Goal: Information Seeking & Learning: Find specific fact

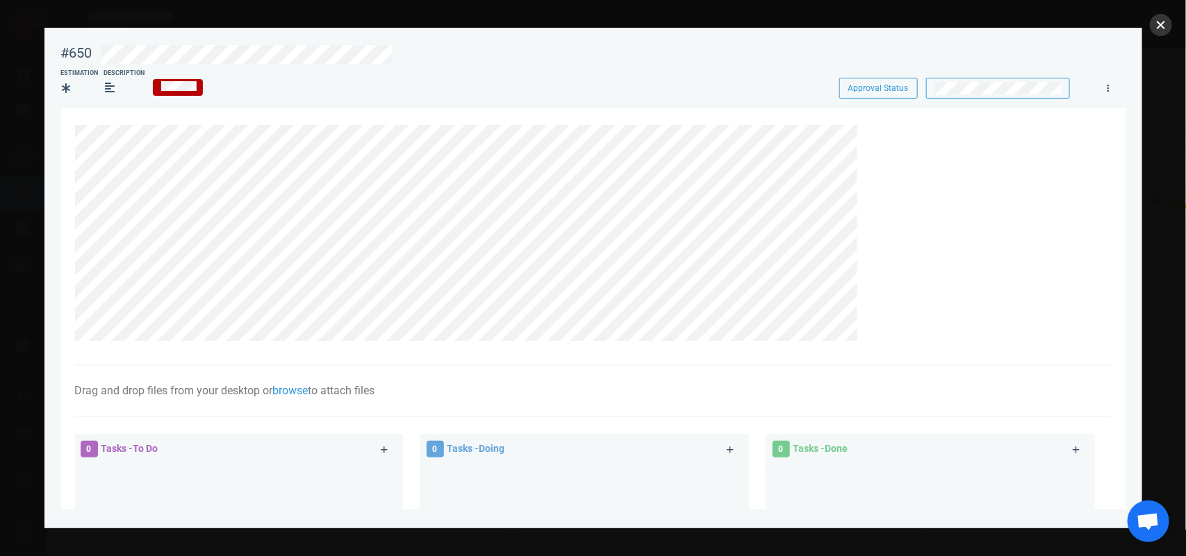
click at [1159, 17] on button "close" at bounding box center [1161, 25] width 22 height 22
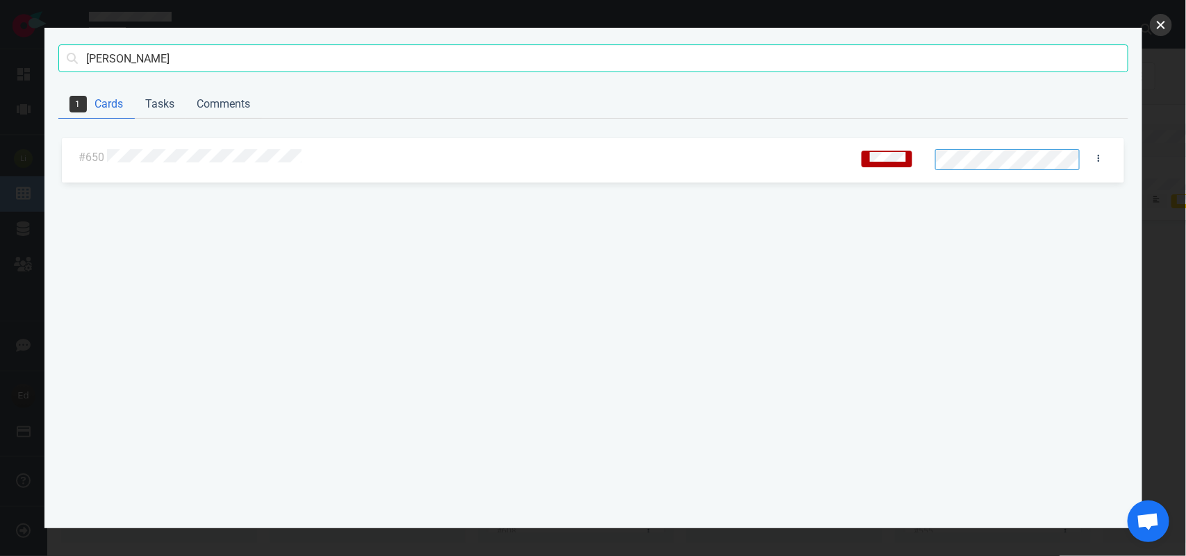
click at [1171, 26] on button "close" at bounding box center [1161, 25] width 22 height 22
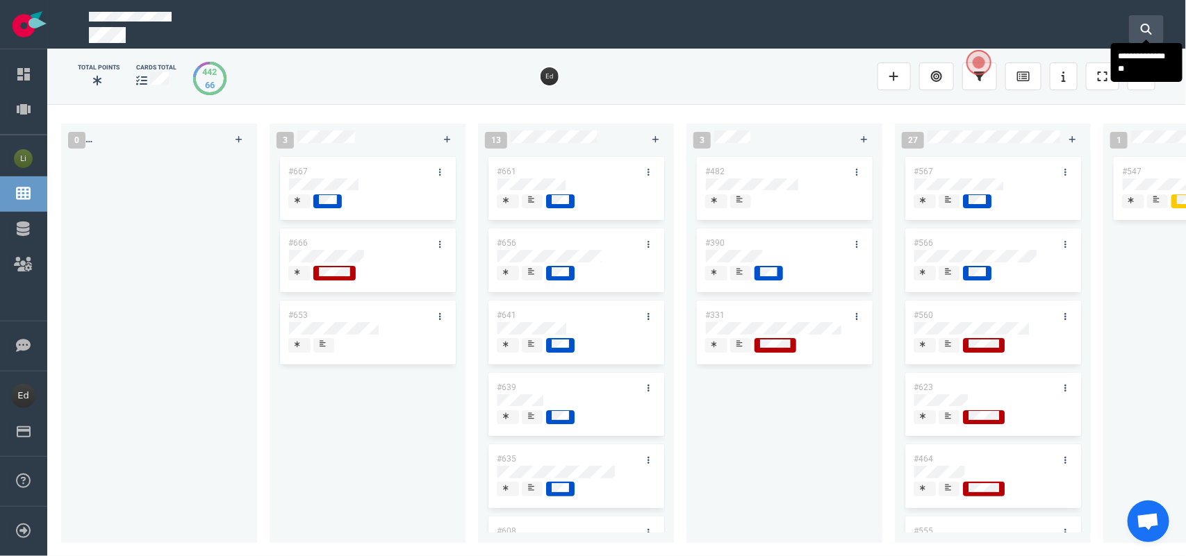
click at [1137, 28] on button at bounding box center [1146, 29] width 35 height 28
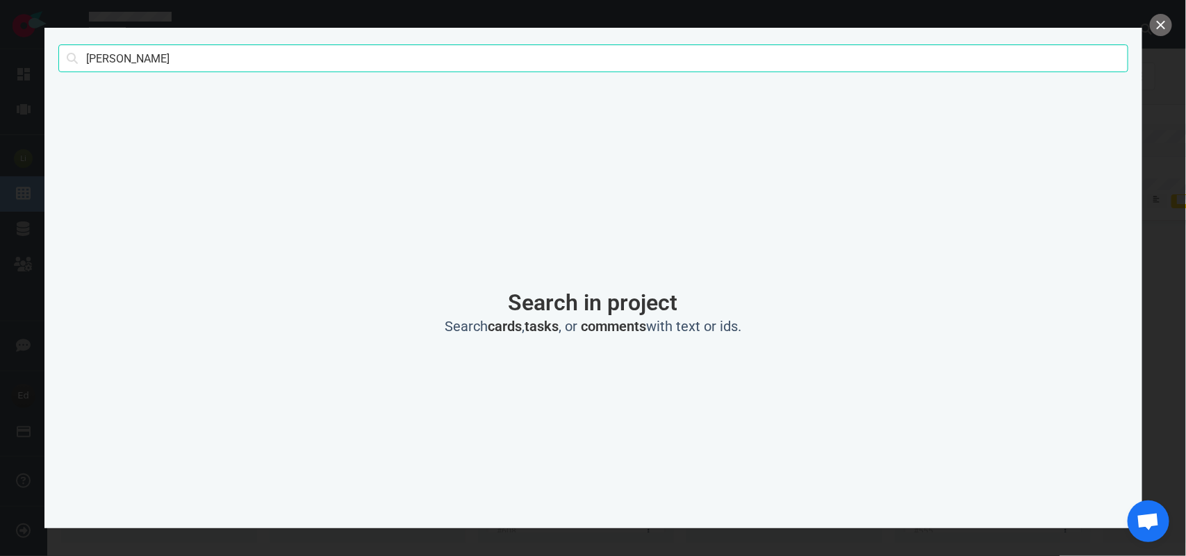
click at [122, 58] on input "[PERSON_NAME]" at bounding box center [593, 58] width 1070 height 28
click at [1154, 29] on button "close" at bounding box center [1161, 25] width 22 height 22
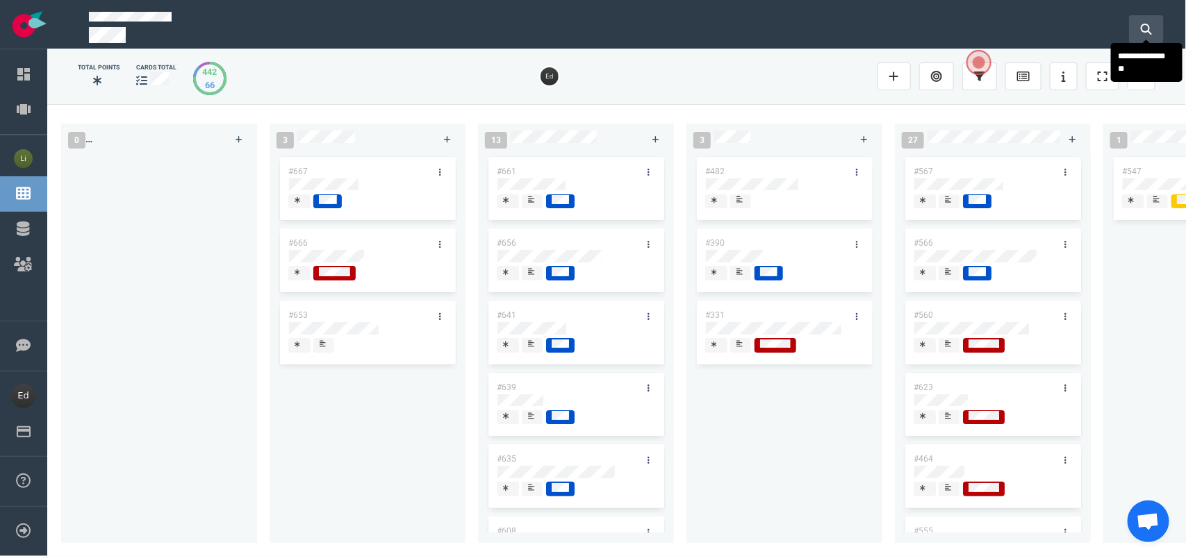
click at [1148, 28] on icon at bounding box center [1146, 29] width 11 height 11
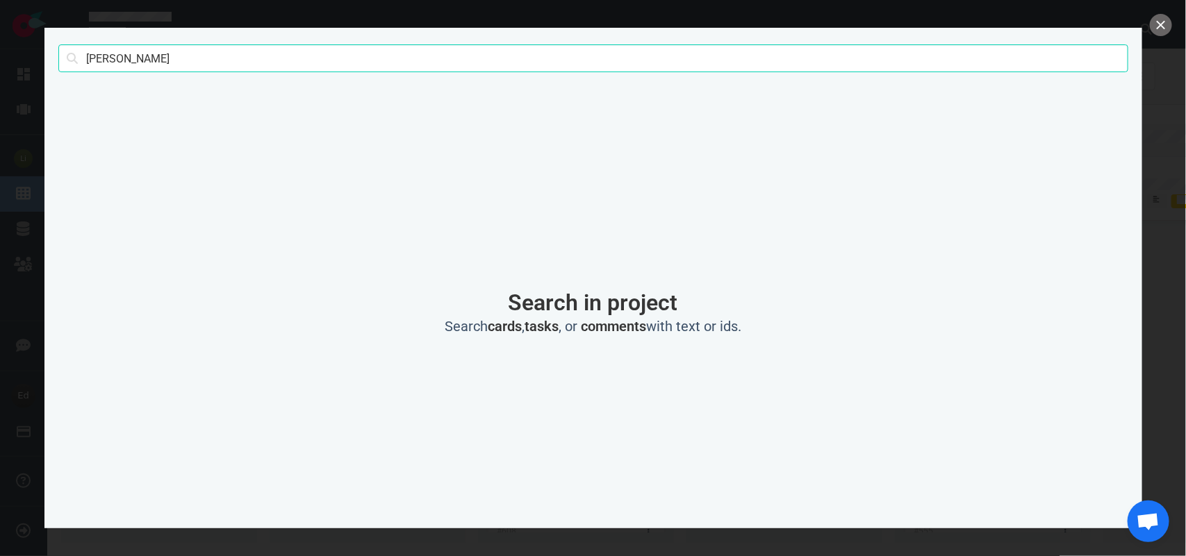
click at [138, 61] on input "[PERSON_NAME]" at bounding box center [593, 58] width 1070 height 28
click at [102, 56] on input "[PERSON_NAME]" at bounding box center [593, 58] width 1070 height 28
type input "amazon"
click button "Search" at bounding box center [0, 0] width 0 height 0
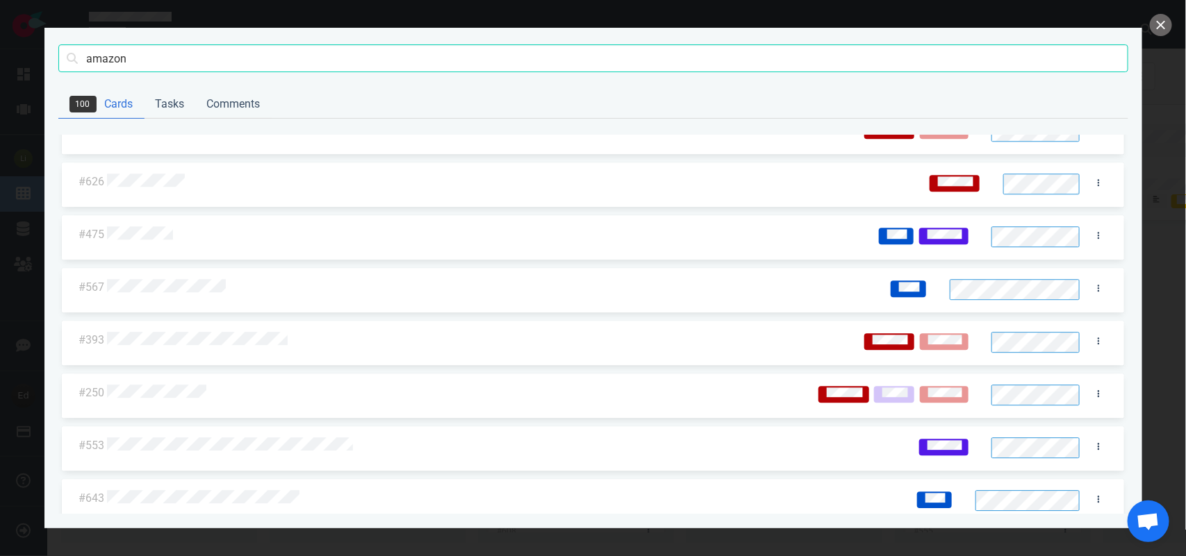
scroll to position [4169, 0]
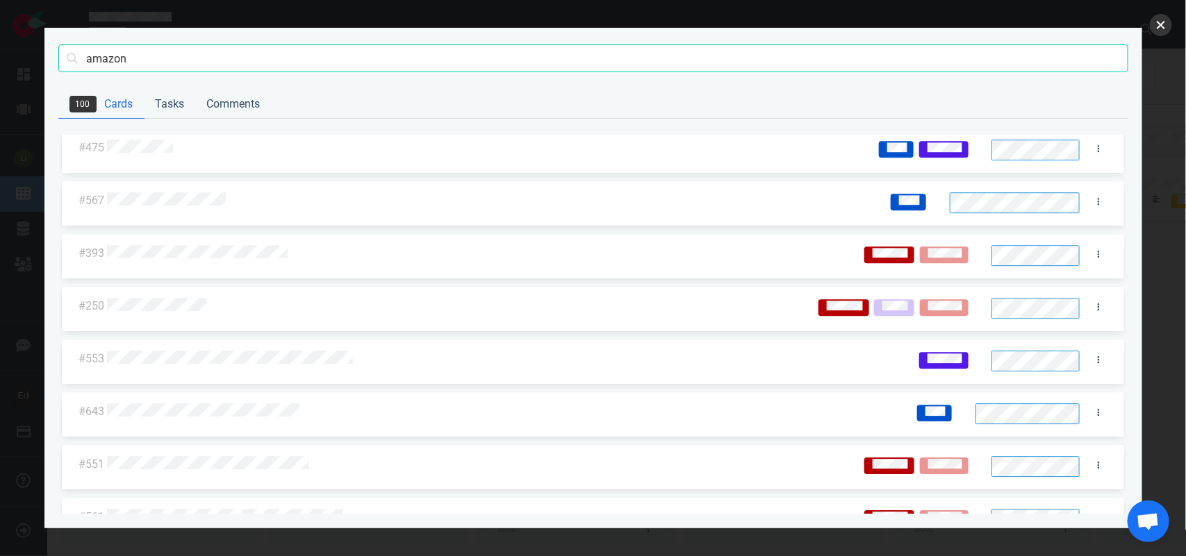
click at [1150, 29] on button "close" at bounding box center [1161, 25] width 22 height 22
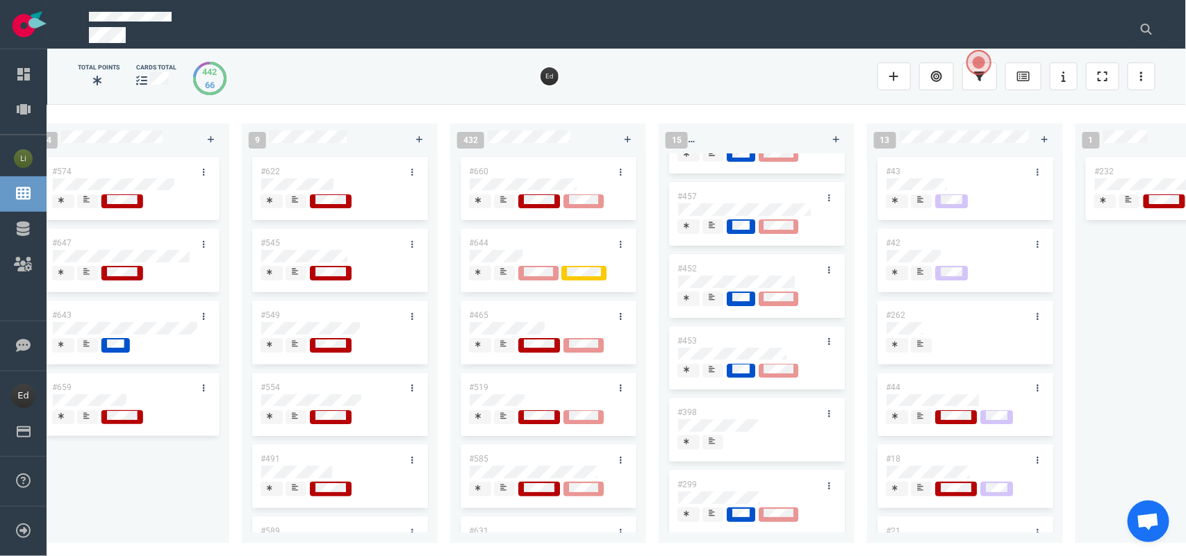
scroll to position [87, 0]
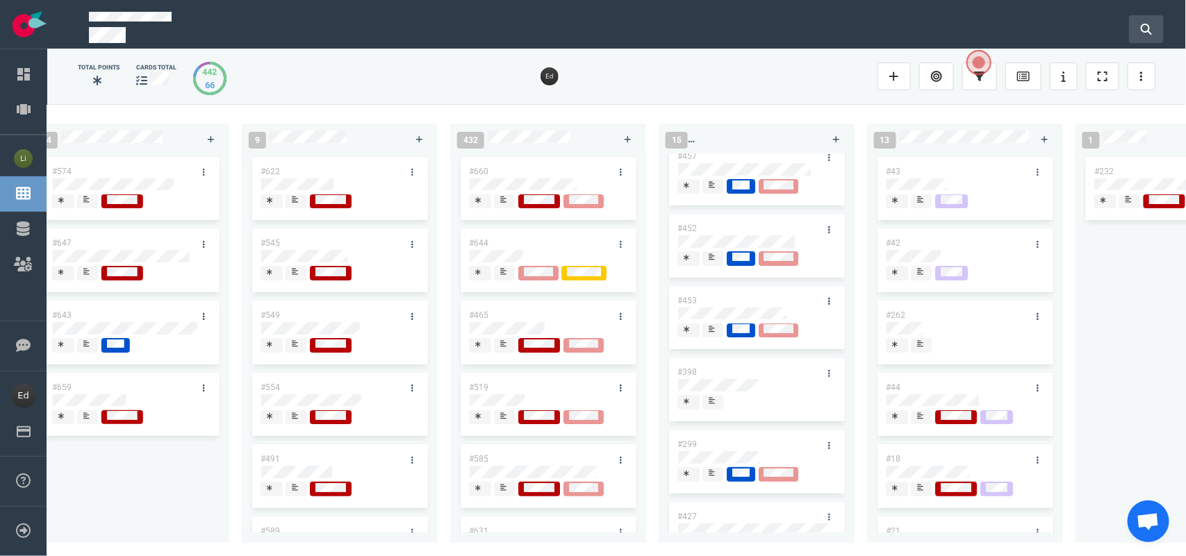
click at [1139, 28] on button at bounding box center [1146, 29] width 35 height 28
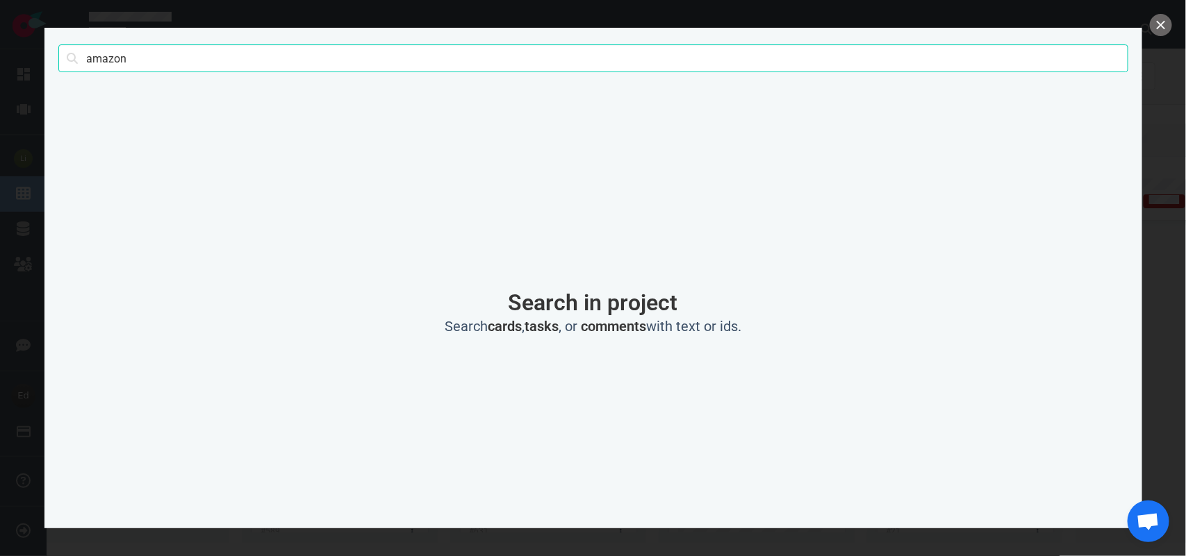
click at [116, 53] on input "amazon" at bounding box center [593, 58] width 1070 height 28
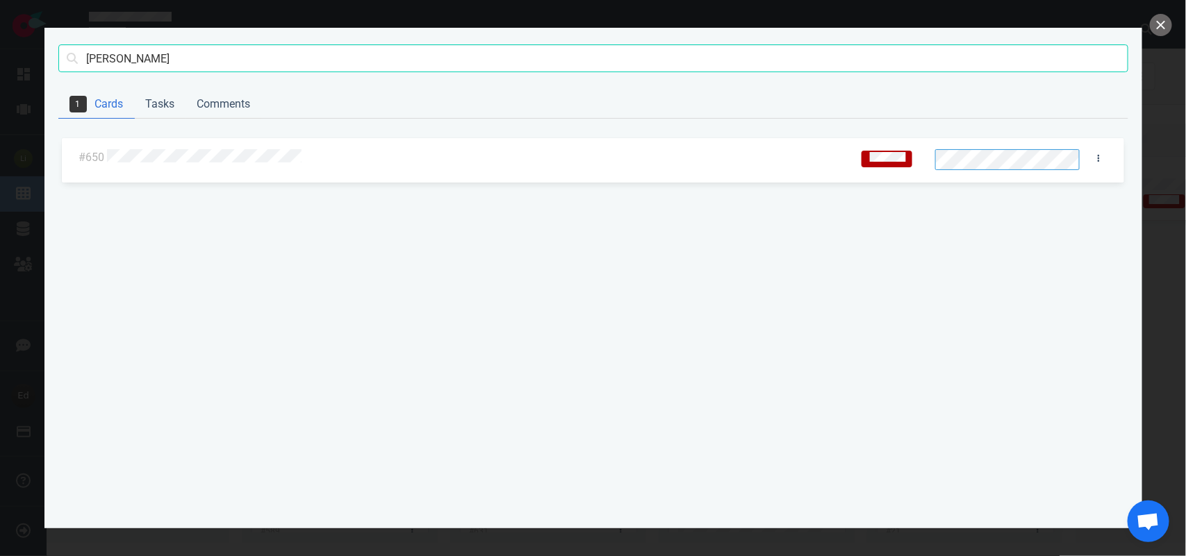
type input "[PERSON_NAME]"
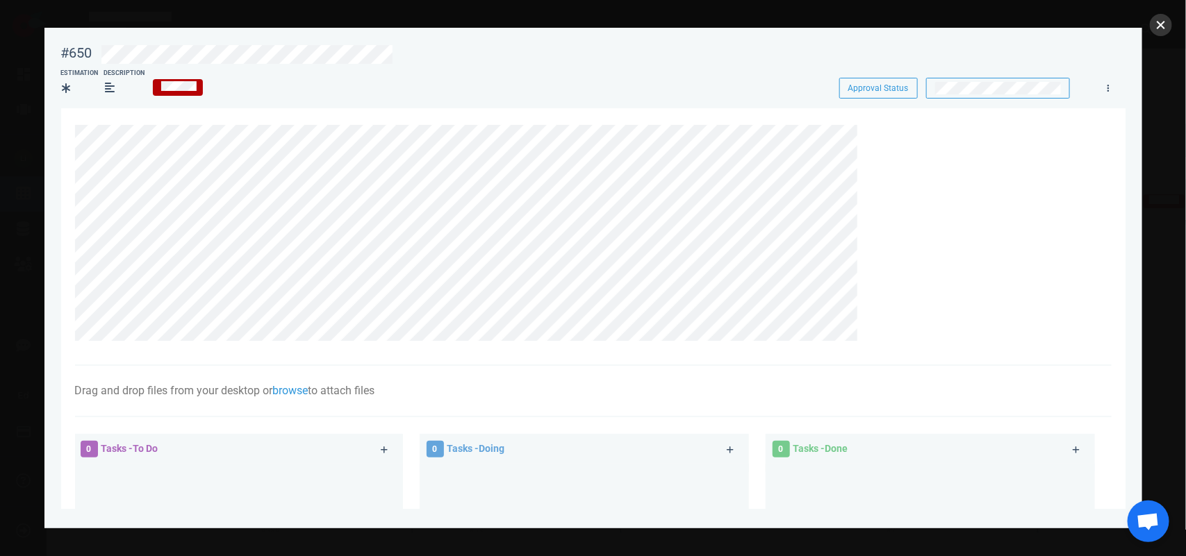
click at [1157, 19] on button "close" at bounding box center [1161, 25] width 22 height 22
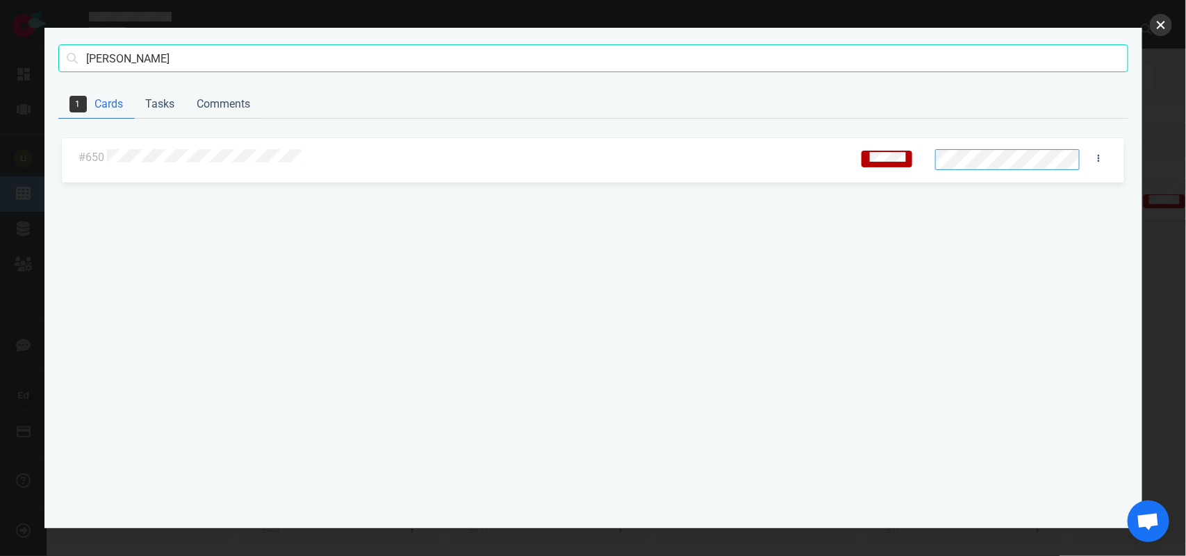
click at [1151, 28] on button "close" at bounding box center [1161, 25] width 22 height 22
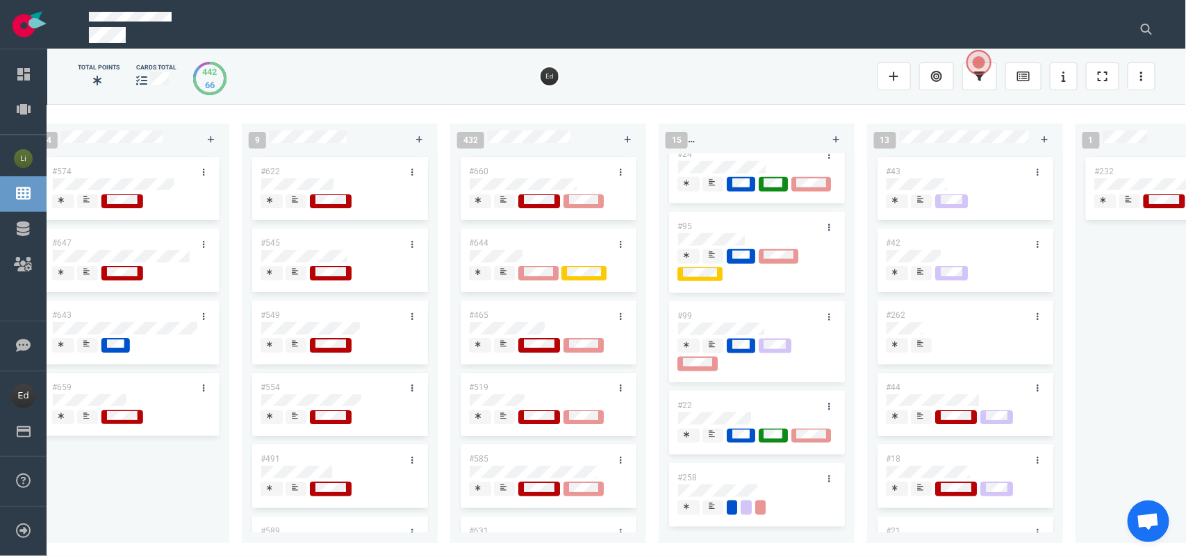
scroll to position [815, 0]
